Goal: Information Seeking & Learning: Learn about a topic

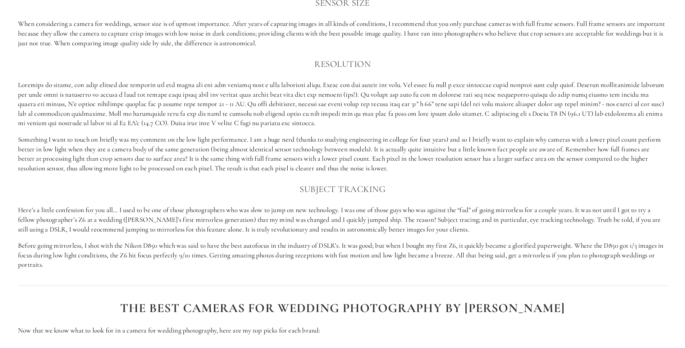
scroll to position [681, 0]
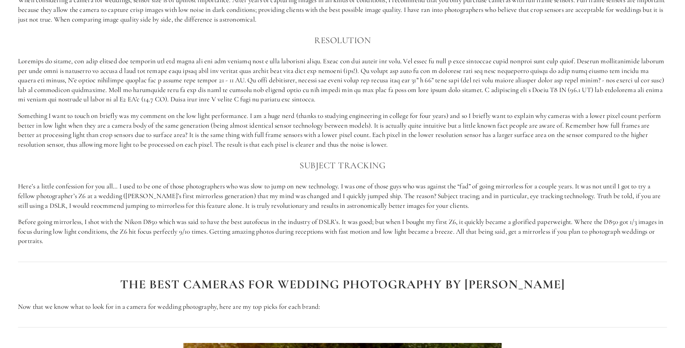
drag, startPoint x: 167, startPoint y: 64, endPoint x: 323, endPoint y: 97, distance: 159.6
click at [323, 97] on p at bounding box center [342, 80] width 649 height 48
click at [322, 97] on p at bounding box center [342, 80] width 649 height 48
drag, startPoint x: 318, startPoint y: 97, endPoint x: 207, endPoint y: 65, distance: 115.7
click at [207, 65] on p at bounding box center [342, 80] width 649 height 48
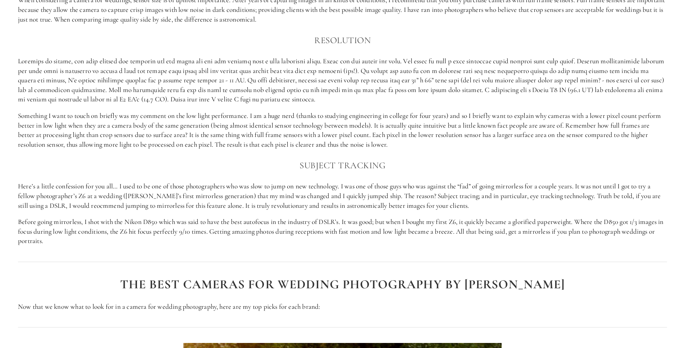
click at [207, 65] on p at bounding box center [342, 80] width 649 height 48
drag, startPoint x: 322, startPoint y: 59, endPoint x: 420, endPoint y: 100, distance: 106.4
click at [420, 100] on p at bounding box center [342, 80] width 649 height 48
click at [262, 74] on p at bounding box center [342, 80] width 649 height 48
drag, startPoint x: 246, startPoint y: 76, endPoint x: 384, endPoint y: 95, distance: 139.5
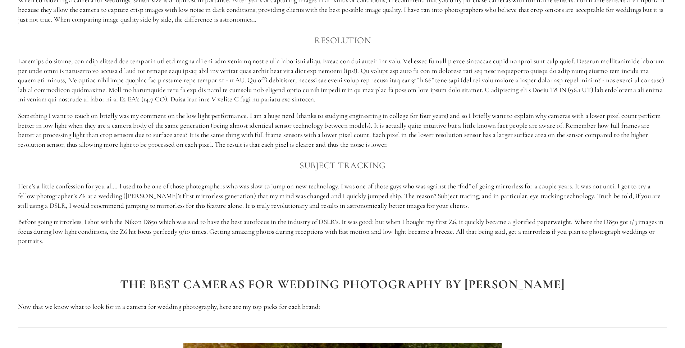
click at [384, 95] on p at bounding box center [342, 80] width 649 height 48
click at [402, 113] on p "Something I want to touch on briefly was my comment on the low light performanc…" at bounding box center [342, 130] width 649 height 38
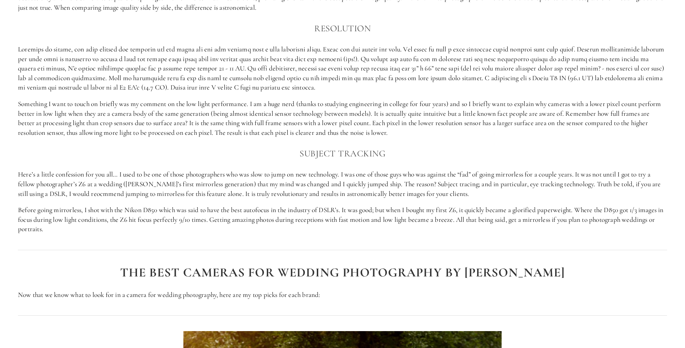
scroll to position [741, 0]
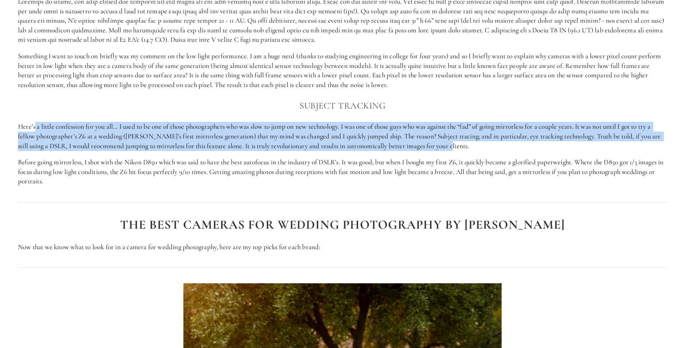
drag, startPoint x: 40, startPoint y: 126, endPoint x: 467, endPoint y: 142, distance: 426.9
click at [467, 142] on p "Here’s a little confession for you all… I used to be one of those photographers…" at bounding box center [342, 136] width 649 height 29
click at [229, 137] on p "Here’s a little confession for you all… I used to be one of those photographers…" at bounding box center [342, 136] width 649 height 29
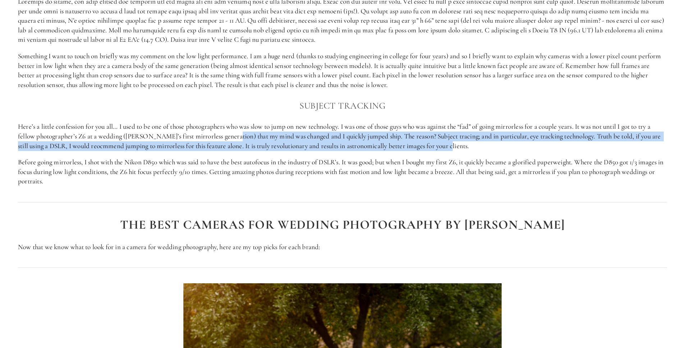
drag, startPoint x: 234, startPoint y: 137, endPoint x: 456, endPoint y: 144, distance: 222.1
click at [456, 144] on p "Here’s a little confession for you all… I used to be one of those photographers…" at bounding box center [342, 136] width 649 height 29
click at [225, 145] on p "Here’s a little confession for you all… I used to be one of those photographers…" at bounding box center [342, 136] width 649 height 29
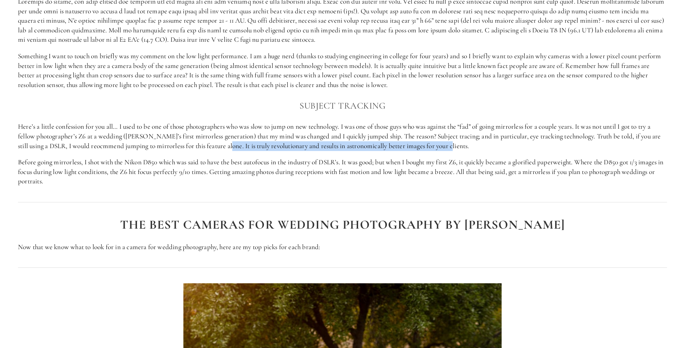
drag, startPoint x: 222, startPoint y: 145, endPoint x: 459, endPoint y: 146, distance: 236.3
click at [459, 146] on p "Here’s a little confession for you all… I used to be one of those photographers…" at bounding box center [342, 136] width 649 height 29
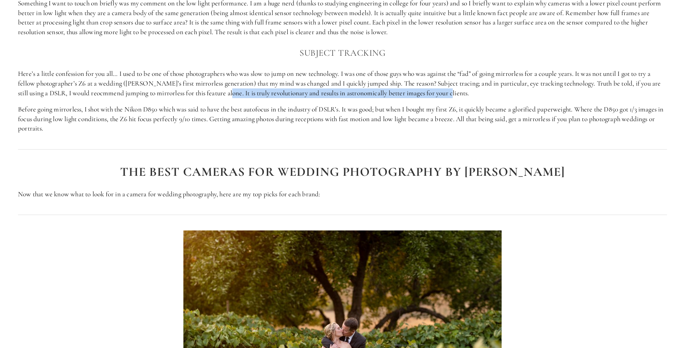
scroll to position [808, 0]
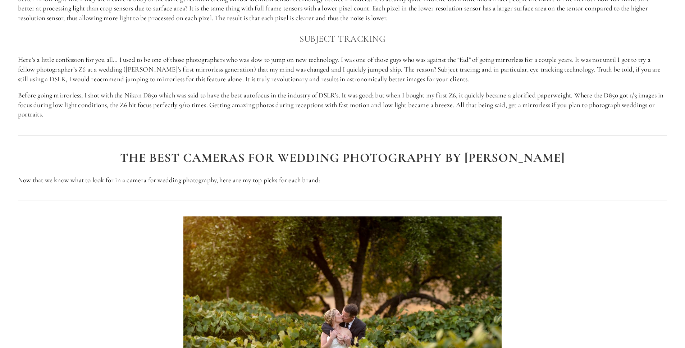
click at [72, 101] on p "Before going mirrorless, I shot with the Nikon D850 which was said to have the …" at bounding box center [342, 105] width 649 height 29
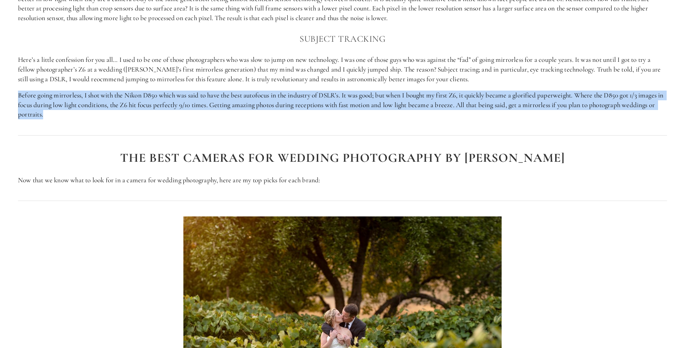
drag, startPoint x: 72, startPoint y: 101, endPoint x: 82, endPoint y: 100, distance: 9.4
click at [72, 101] on p "Before going mirrorless, I shot with the Nikon D850 which was said to have the …" at bounding box center [342, 105] width 649 height 29
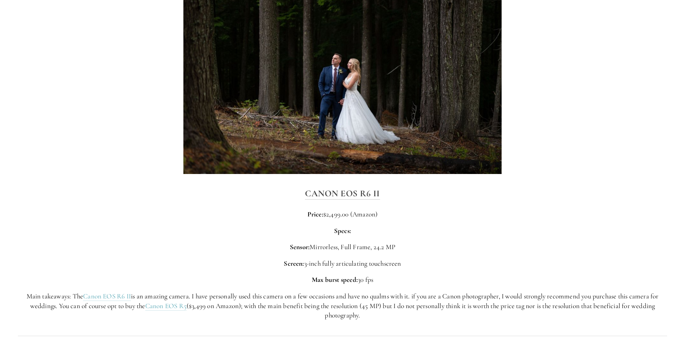
scroll to position [1811, 0]
